Goal: Navigation & Orientation: Find specific page/section

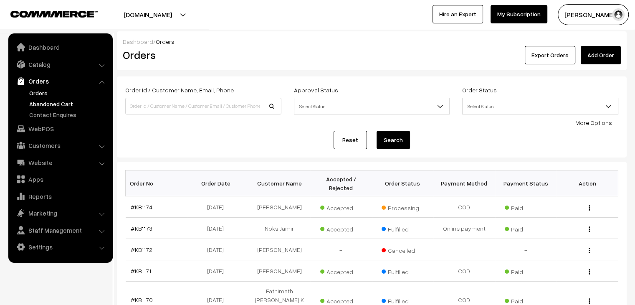
drag, startPoint x: 0, startPoint y: 0, endPoint x: 50, endPoint y: 104, distance: 115.4
click at [50, 104] on link "Abandoned Cart" at bounding box center [68, 103] width 83 height 9
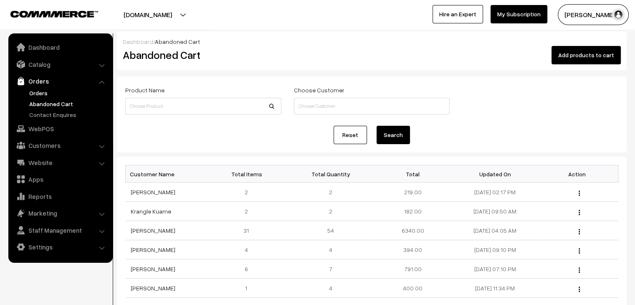
click at [36, 96] on link "Orders" at bounding box center [68, 93] width 83 height 9
